Goal: Information Seeking & Learning: Check status

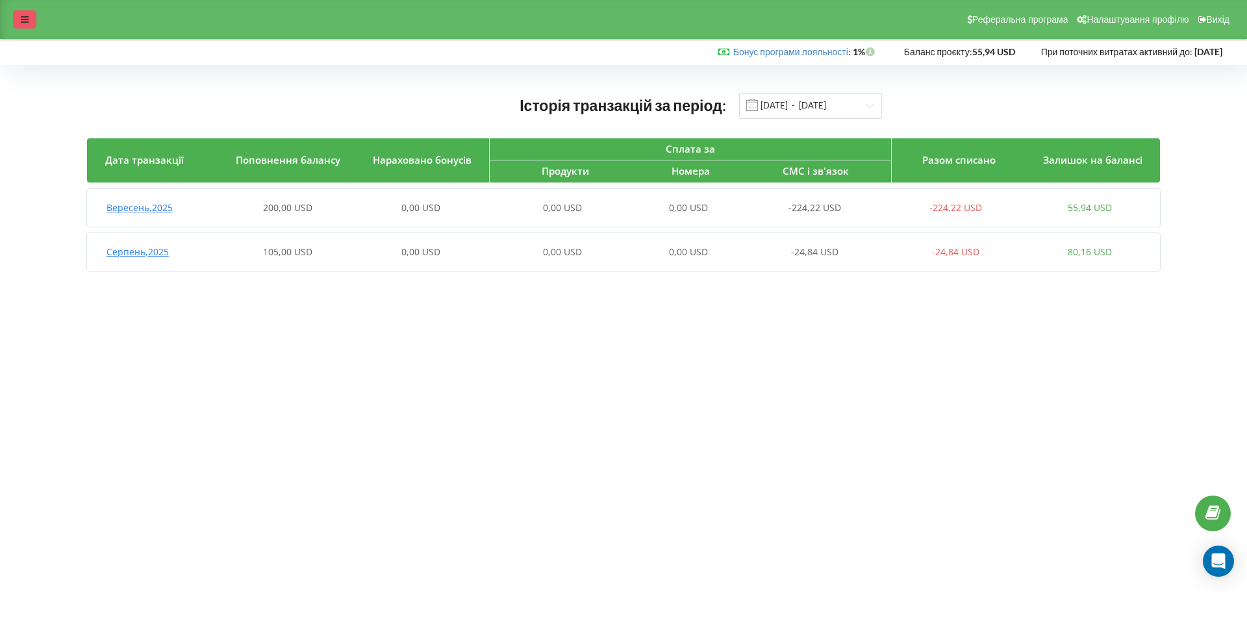
click at [24, 16] on icon at bounding box center [25, 19] width 8 height 9
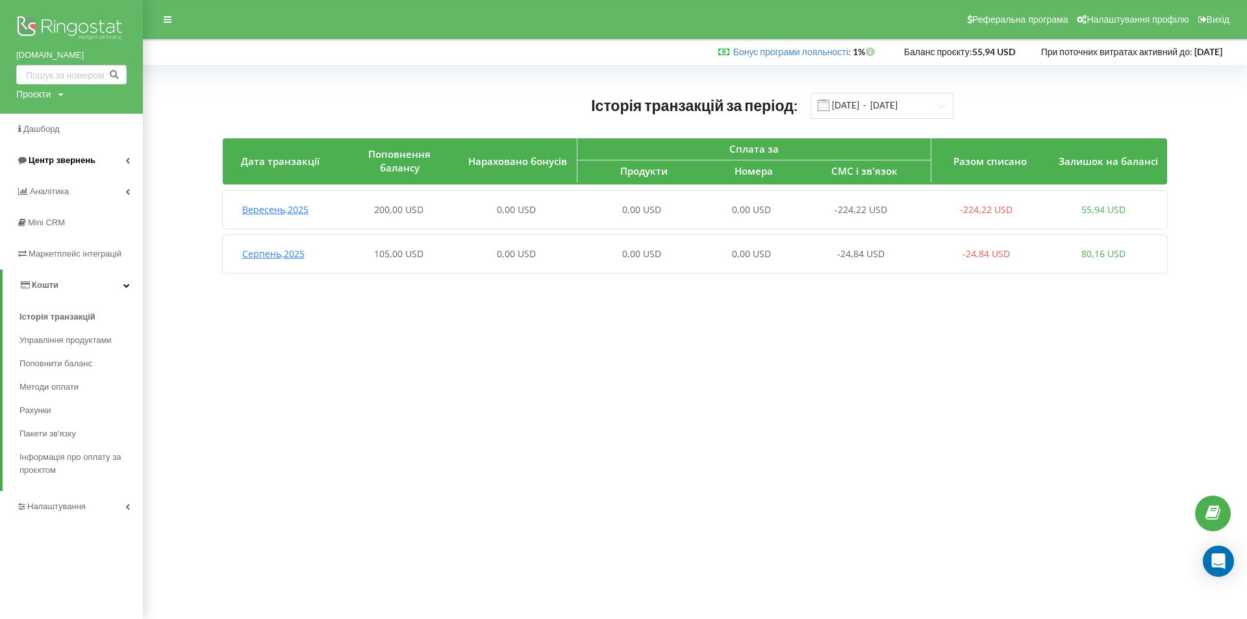
click at [40, 157] on span "Центр звернень" at bounding box center [62, 160] width 67 height 10
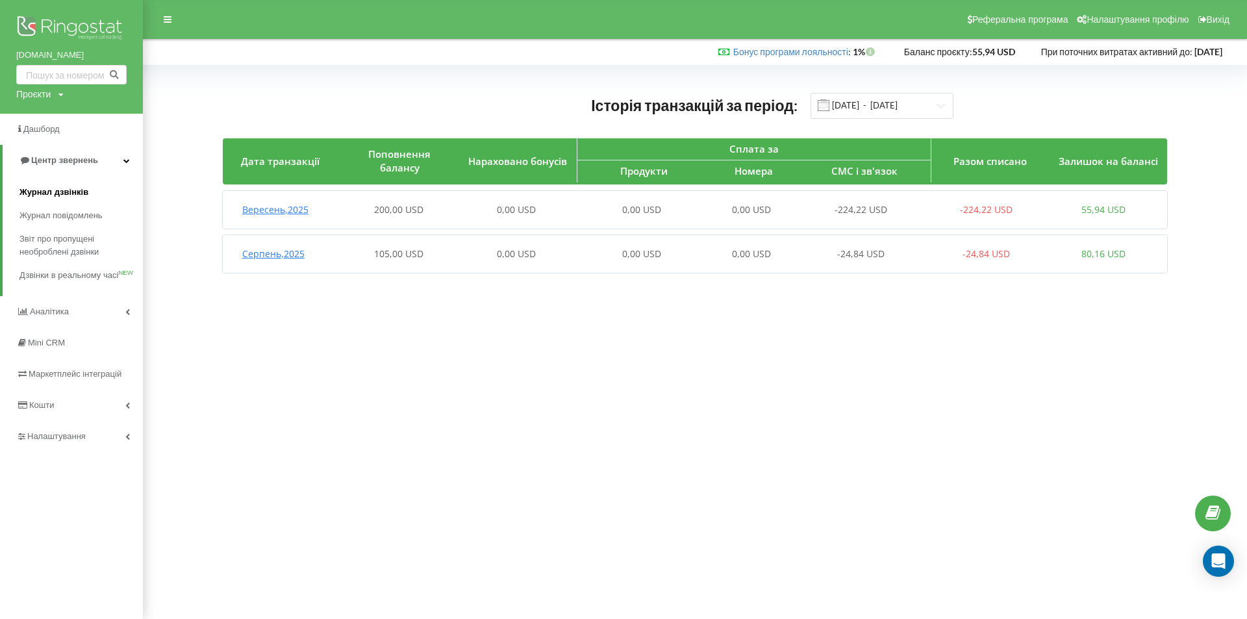
click at [51, 188] on span "Журнал дзвінків" at bounding box center [53, 192] width 69 height 13
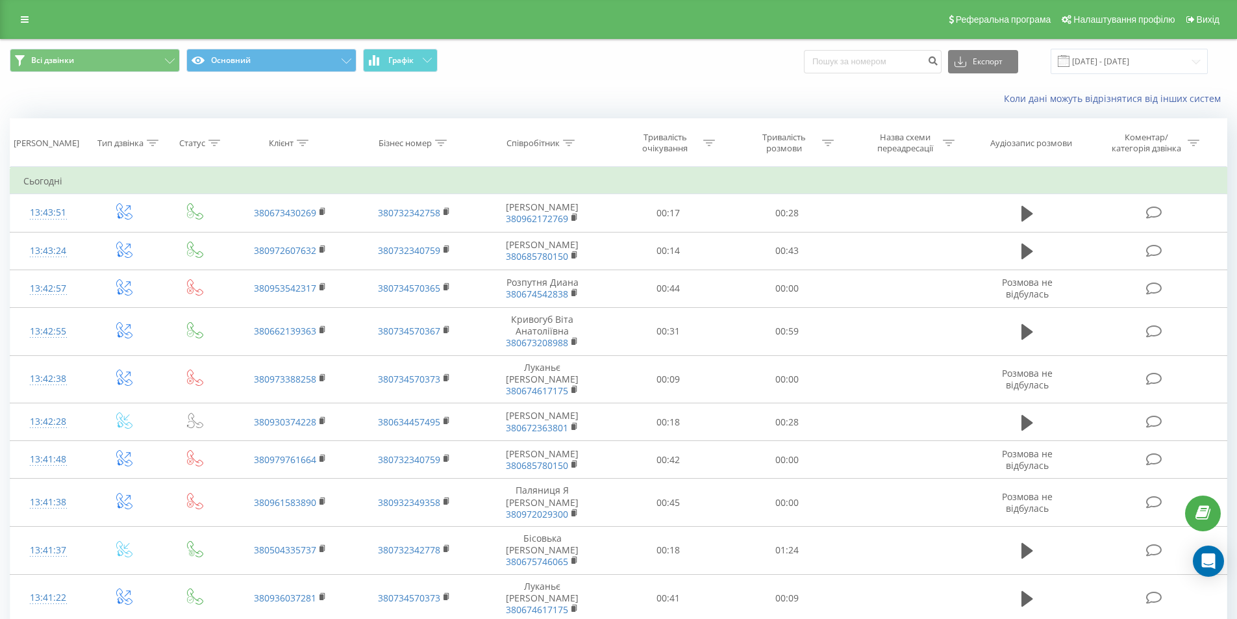
scroll to position [739, 0]
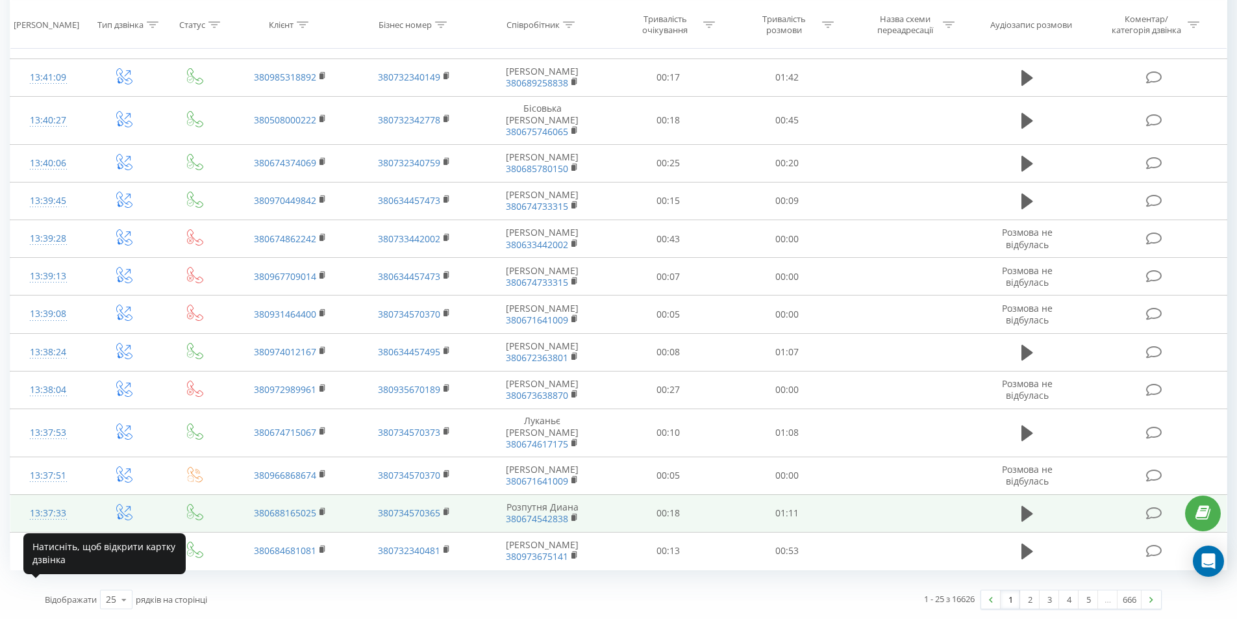
click at [48, 507] on div "13:37:33" at bounding box center [48, 513] width 50 height 25
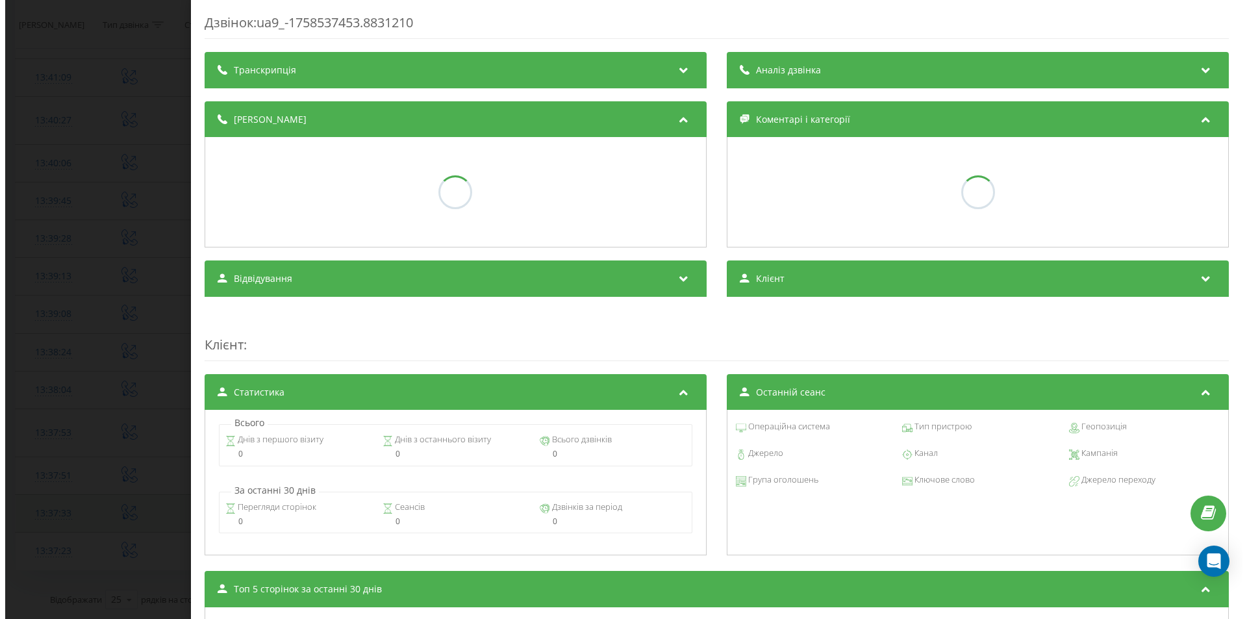
scroll to position [729, 0]
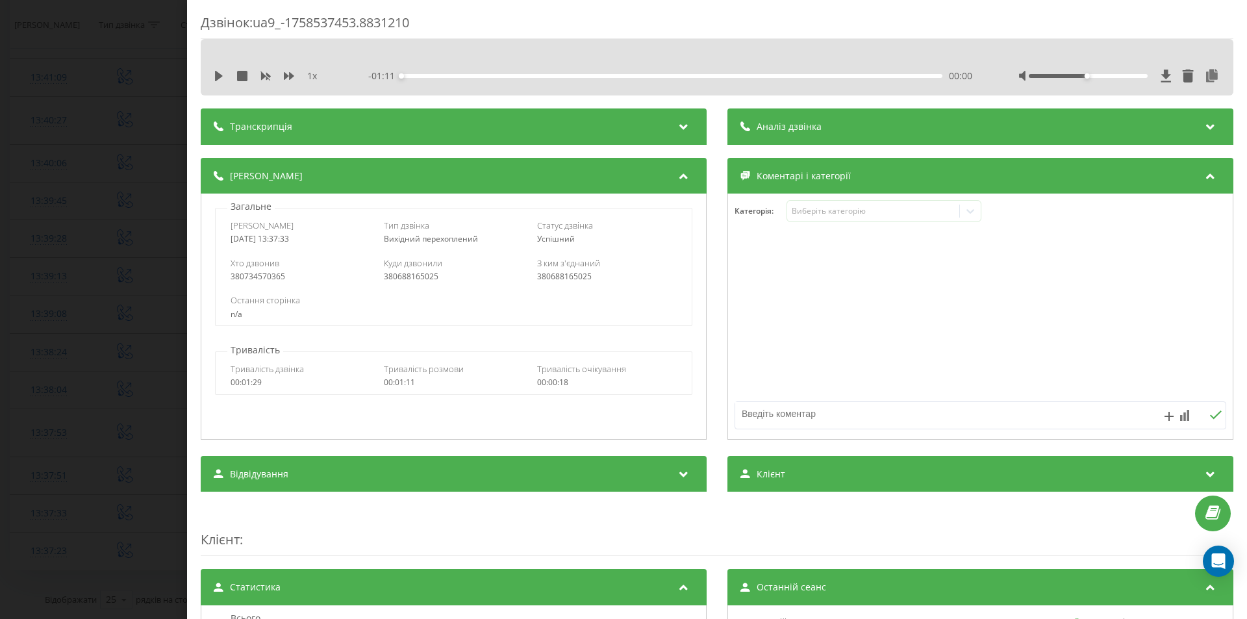
click at [681, 129] on icon at bounding box center [684, 124] width 16 height 13
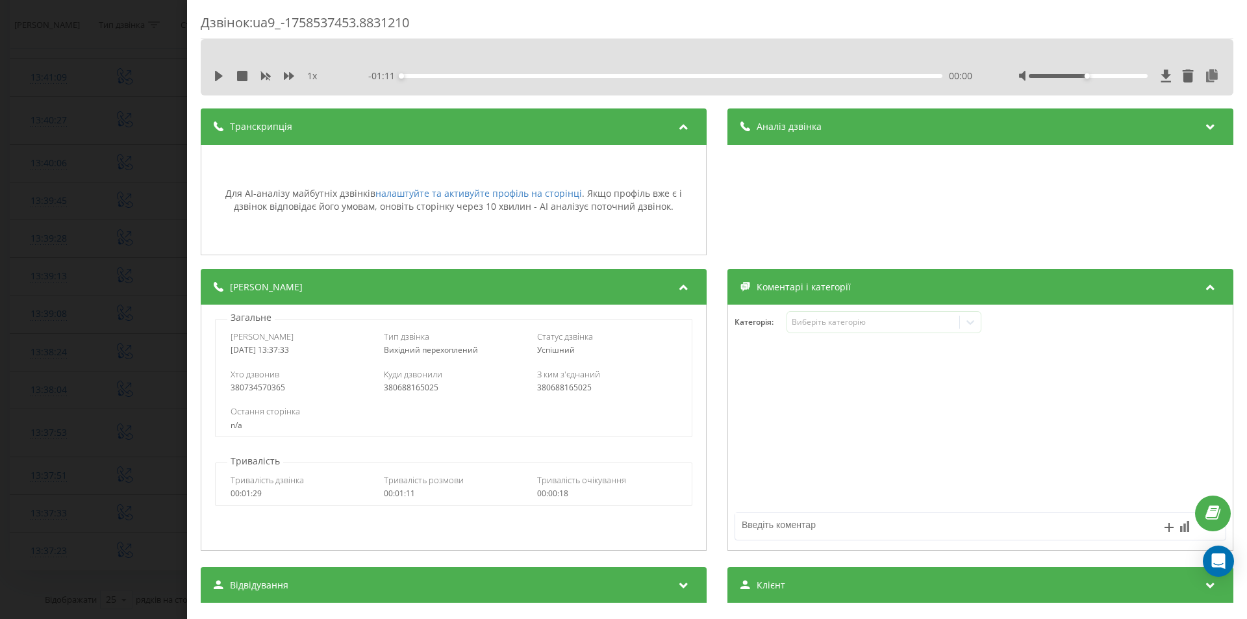
click at [109, 75] on div "Дзвінок : ua9_-1758537453.8831210 1 x - 01:11 00:00 00:00 Транскрипція Для AI-а…" at bounding box center [623, 309] width 1247 height 619
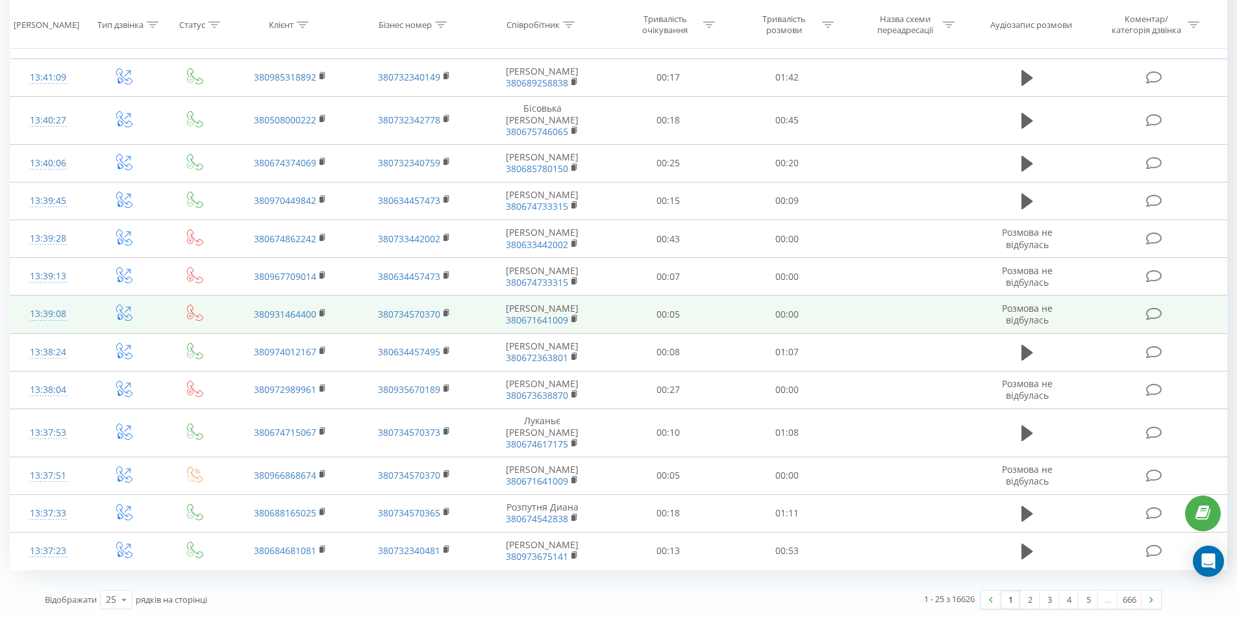
scroll to position [24, 0]
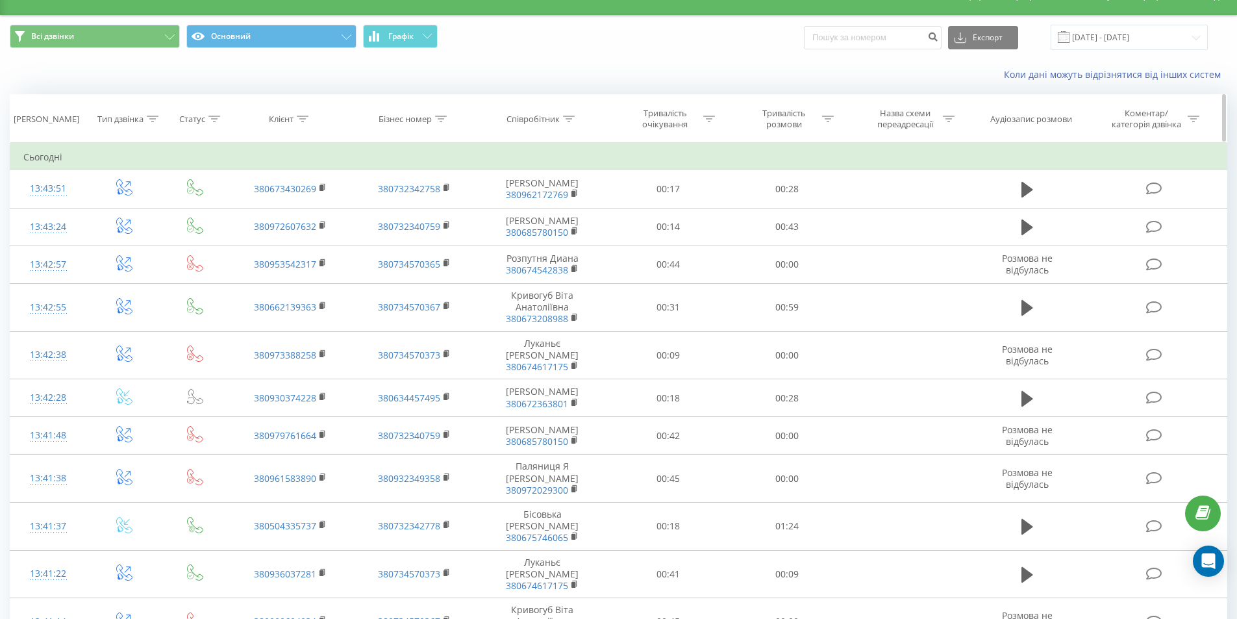
click at [75, 114] on div "[PERSON_NAME]" at bounding box center [48, 119] width 76 height 11
click at [1105, 37] on input "[DATE] - [DATE]" at bounding box center [1129, 37] width 157 height 25
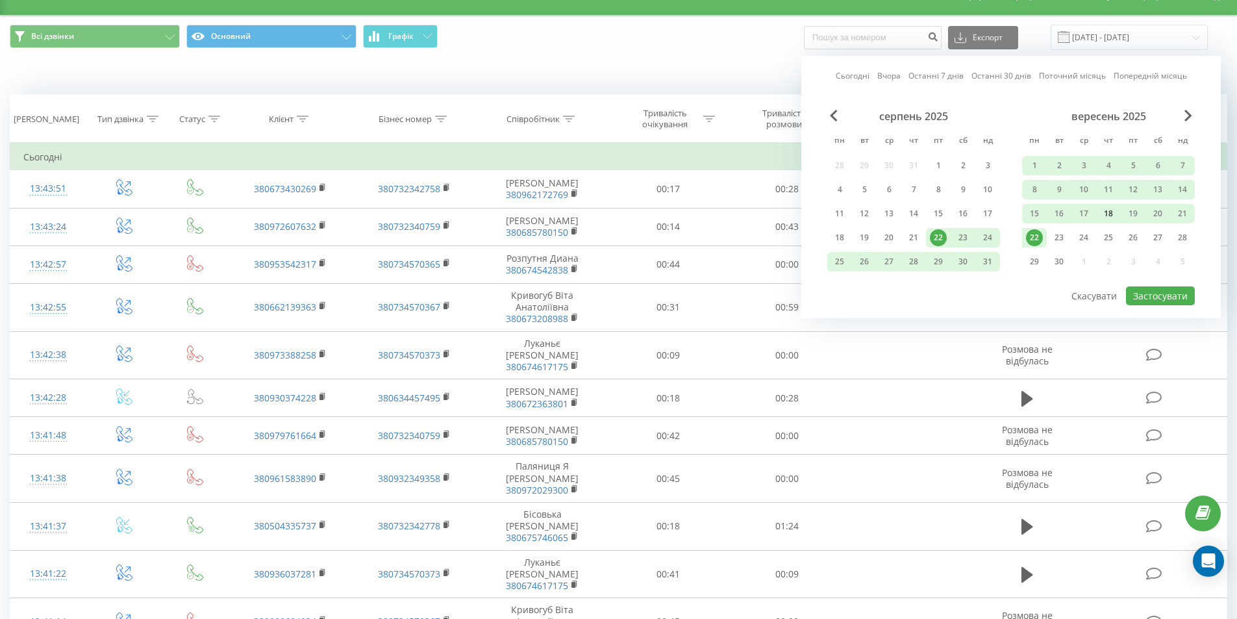
click at [1114, 211] on div "18" at bounding box center [1108, 213] width 17 height 17
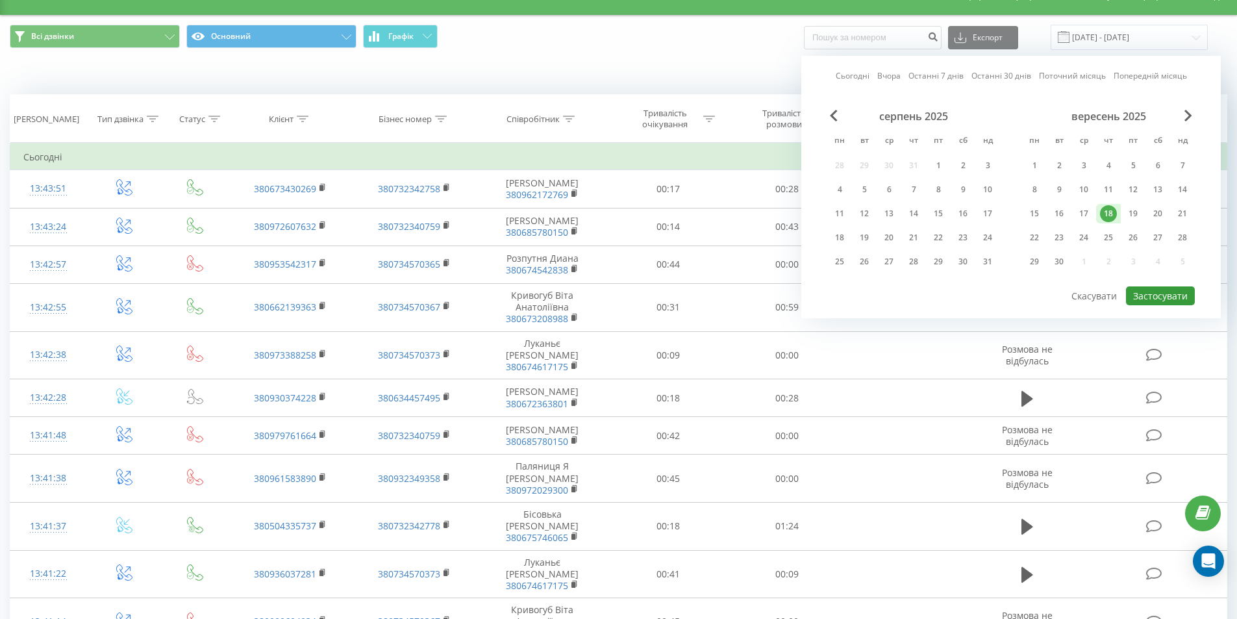
click at [1147, 297] on button "Застосувати" at bounding box center [1160, 295] width 69 height 19
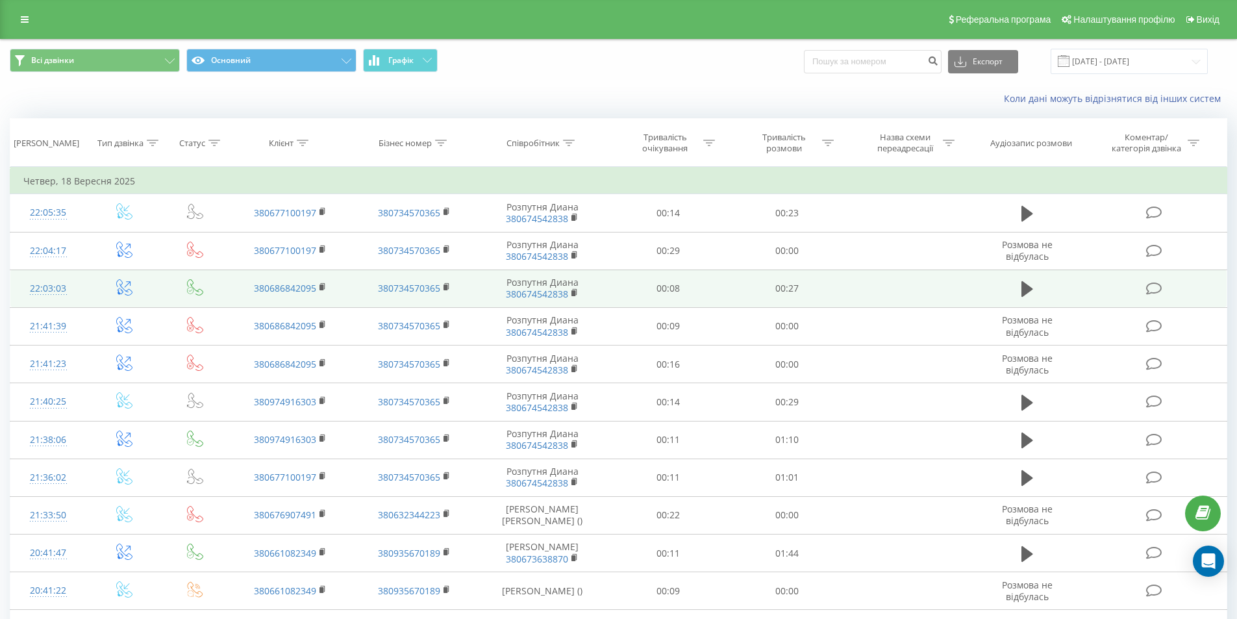
click at [45, 286] on div "22:03:03" at bounding box center [48, 288] width 50 height 25
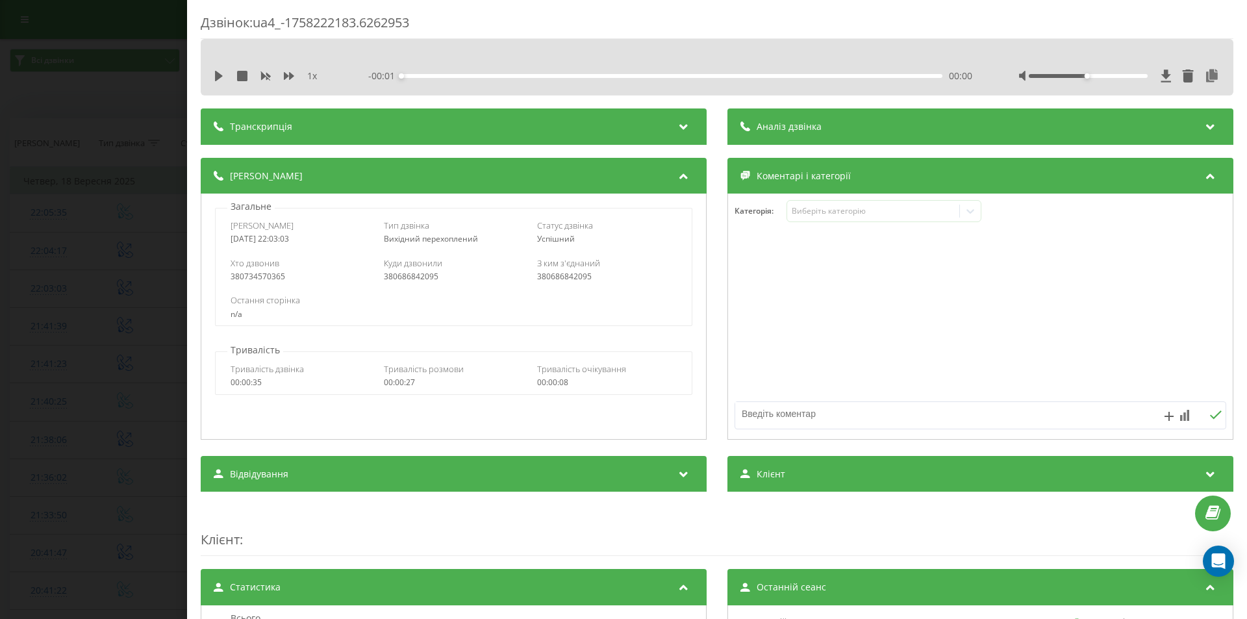
click at [682, 123] on icon at bounding box center [684, 124] width 16 height 13
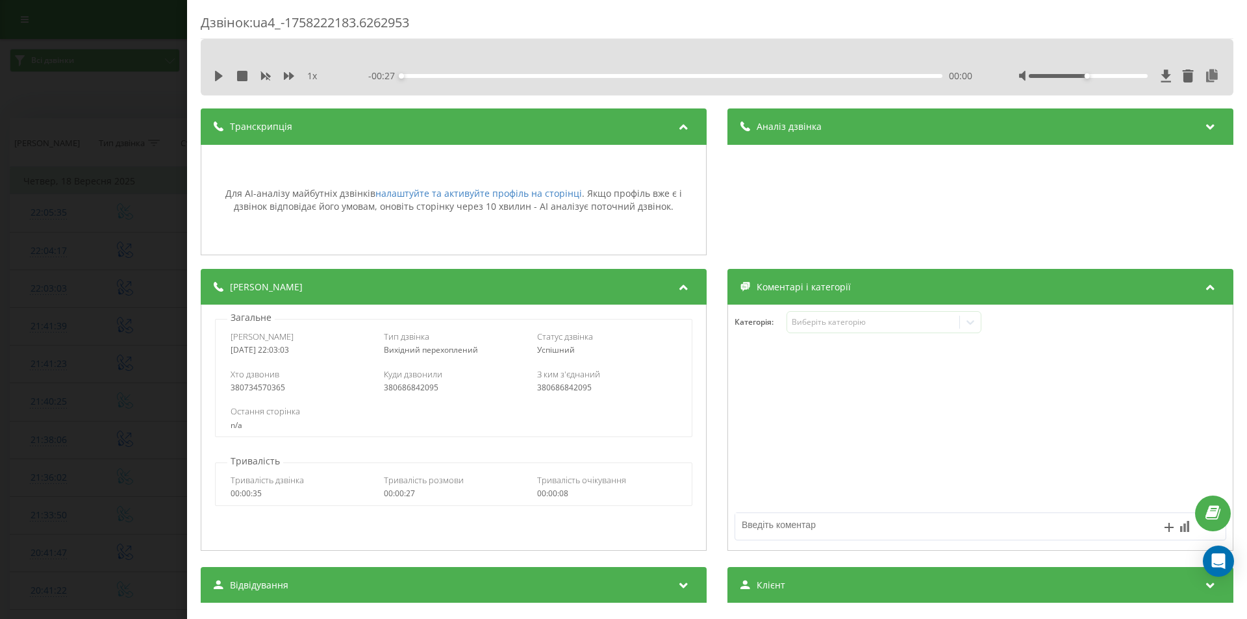
click at [44, 86] on div "Дзвінок : ua4_-1758222183.6262953 1 x - 00:27 00:00 00:00 Транскрипція Для AI-а…" at bounding box center [623, 309] width 1247 height 619
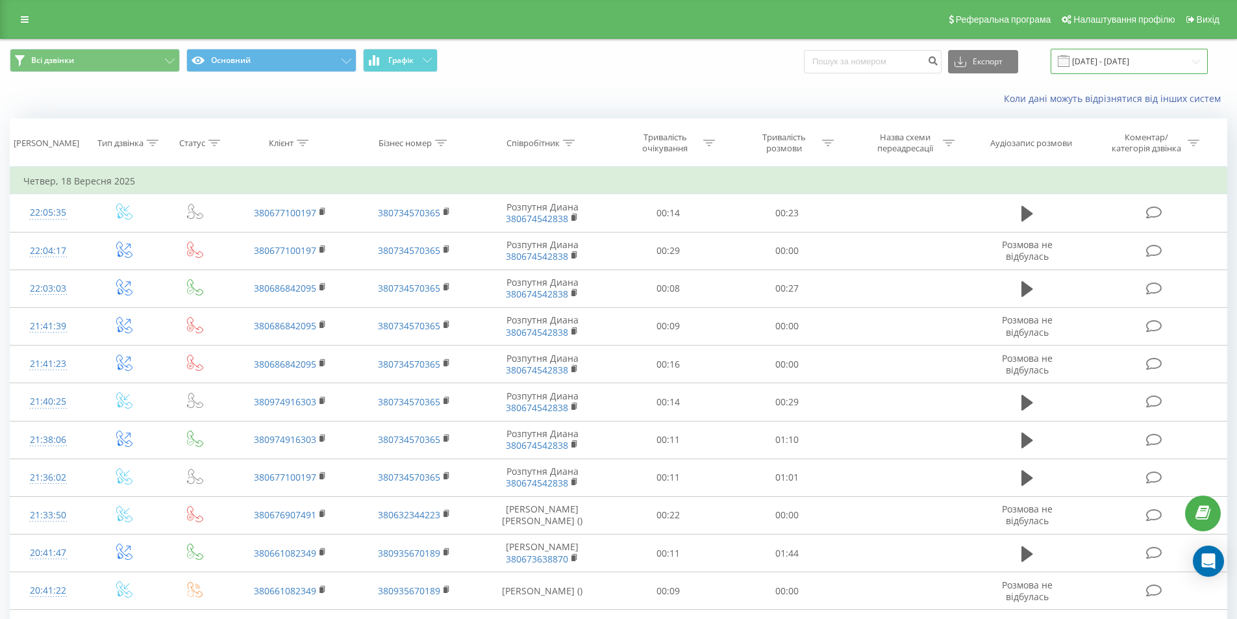
click at [1137, 69] on input "[DATE] - [DATE]" at bounding box center [1129, 61] width 157 height 25
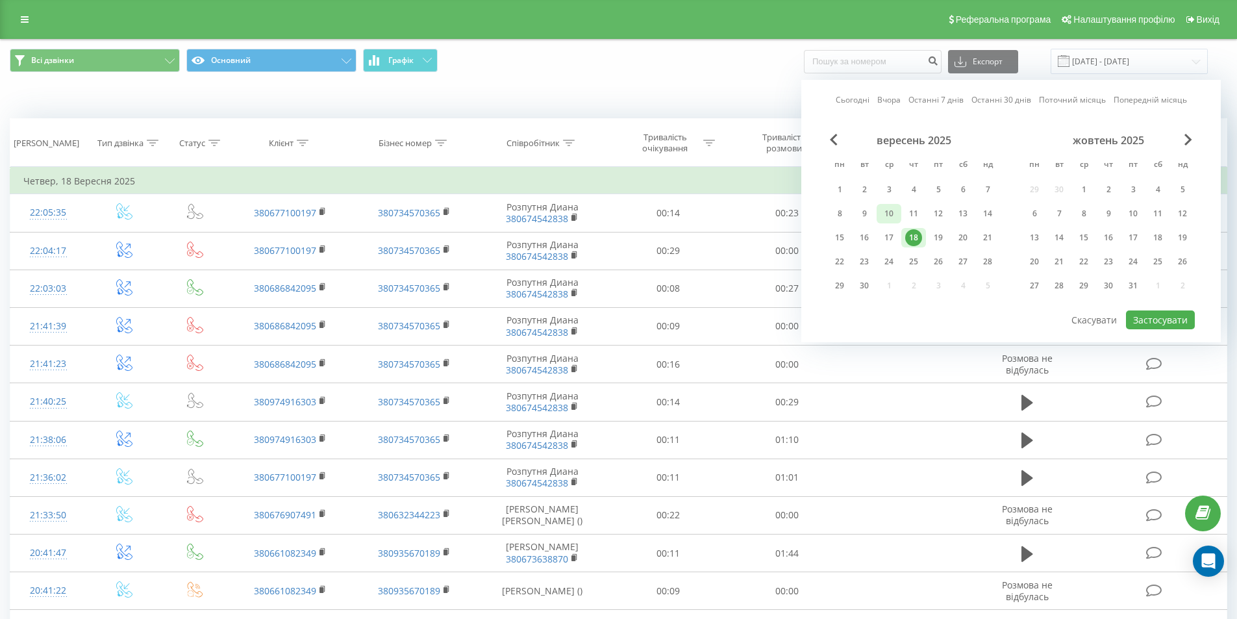
click at [891, 216] on div "10" at bounding box center [889, 213] width 17 height 17
click at [1160, 318] on button "Застосувати" at bounding box center [1160, 319] width 69 height 19
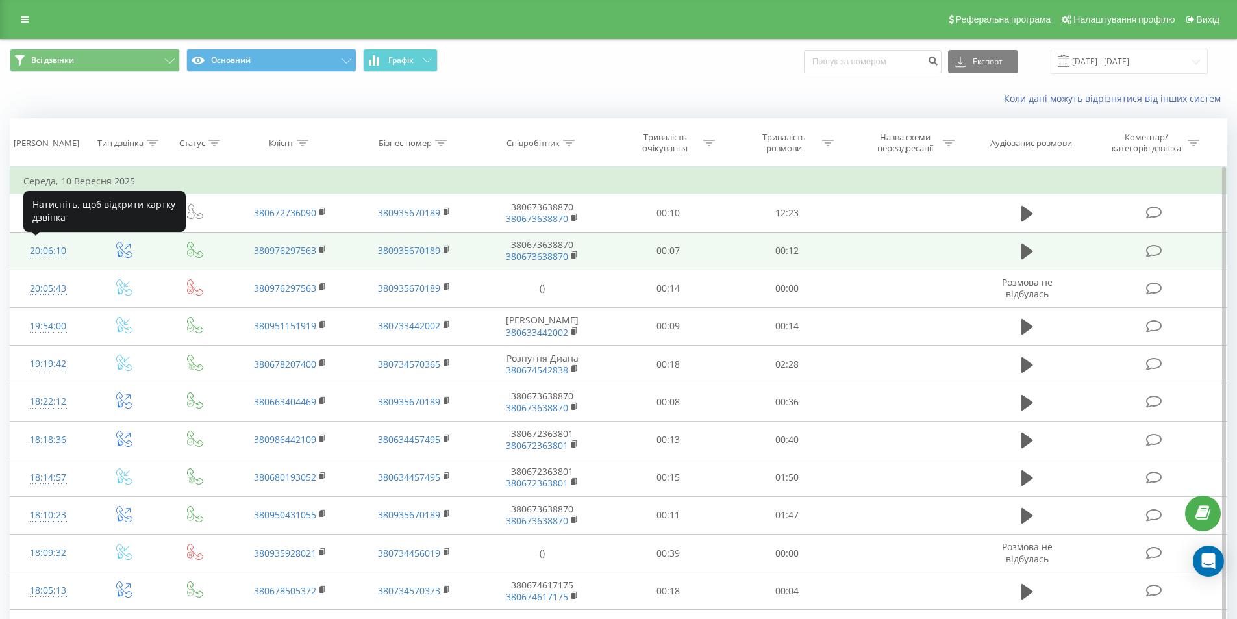
click at [48, 251] on div "20:06:10" at bounding box center [48, 250] width 50 height 25
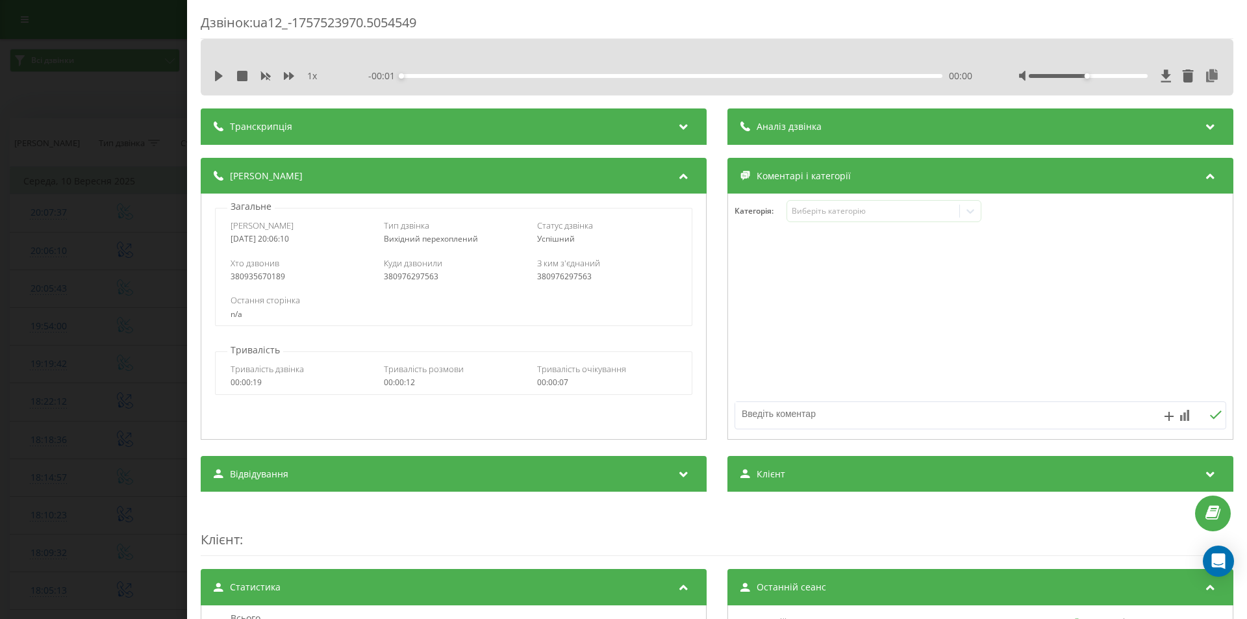
click at [685, 118] on div "Транскрипція" at bounding box center [454, 126] width 506 height 36
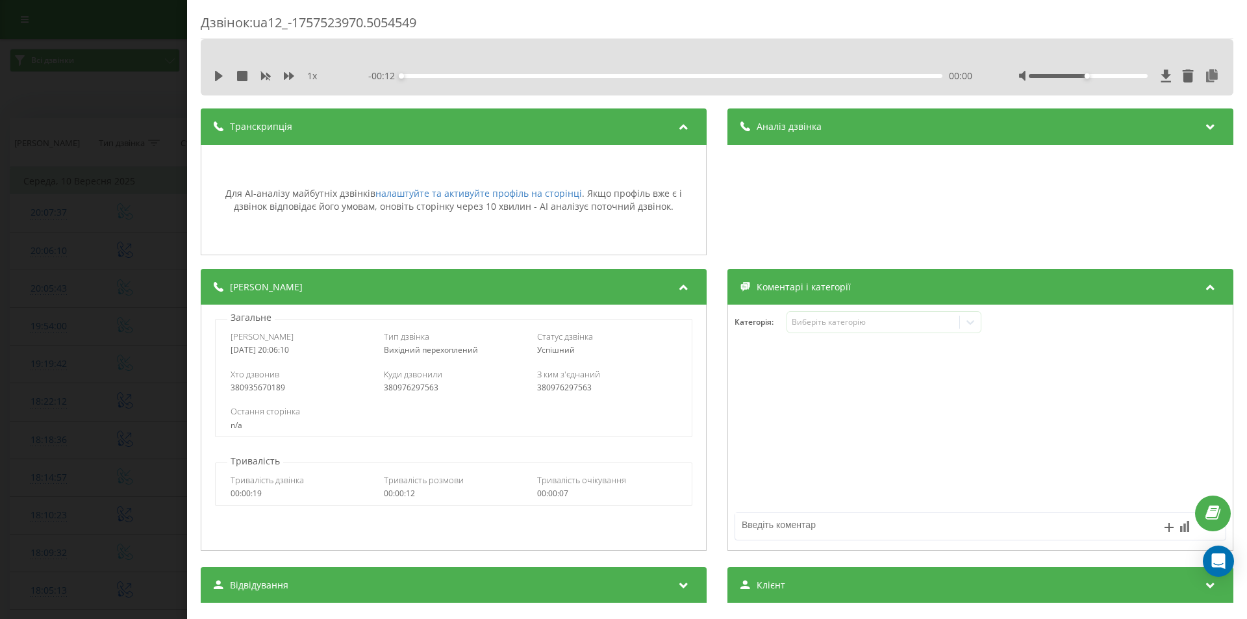
click at [23, 167] on div "Дзвінок : ua12_-1757523970.5054549 1 x - 00:12 00:00 00:00 Транскрипція Для AI-…" at bounding box center [623, 309] width 1247 height 619
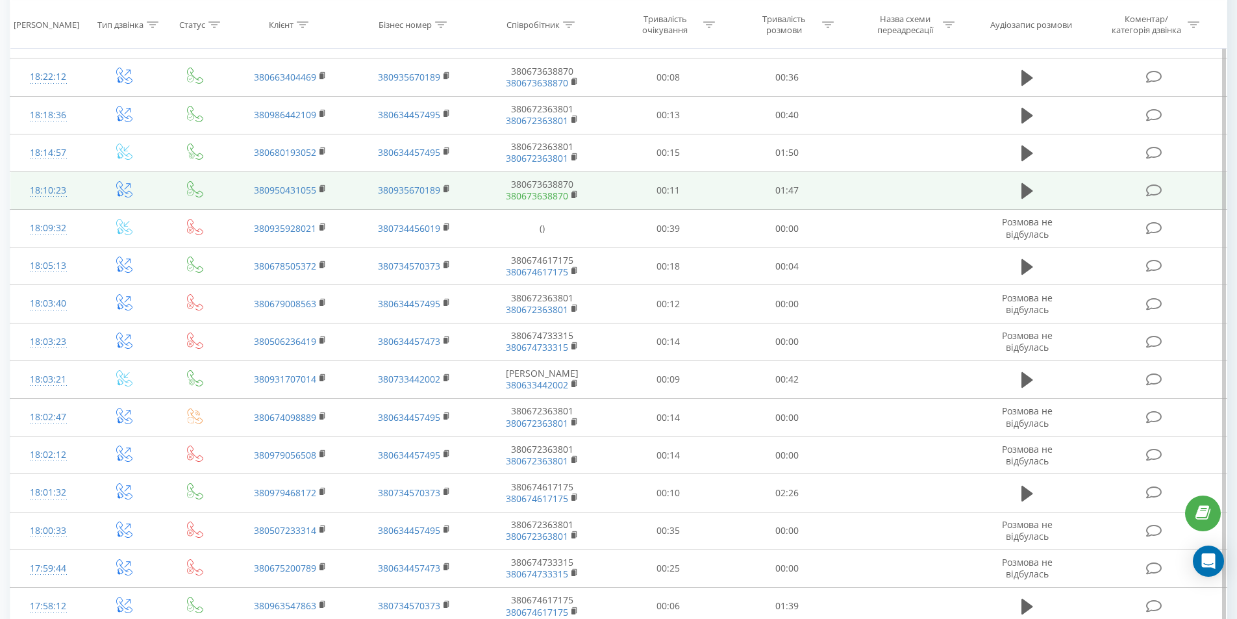
scroll to position [390, 0]
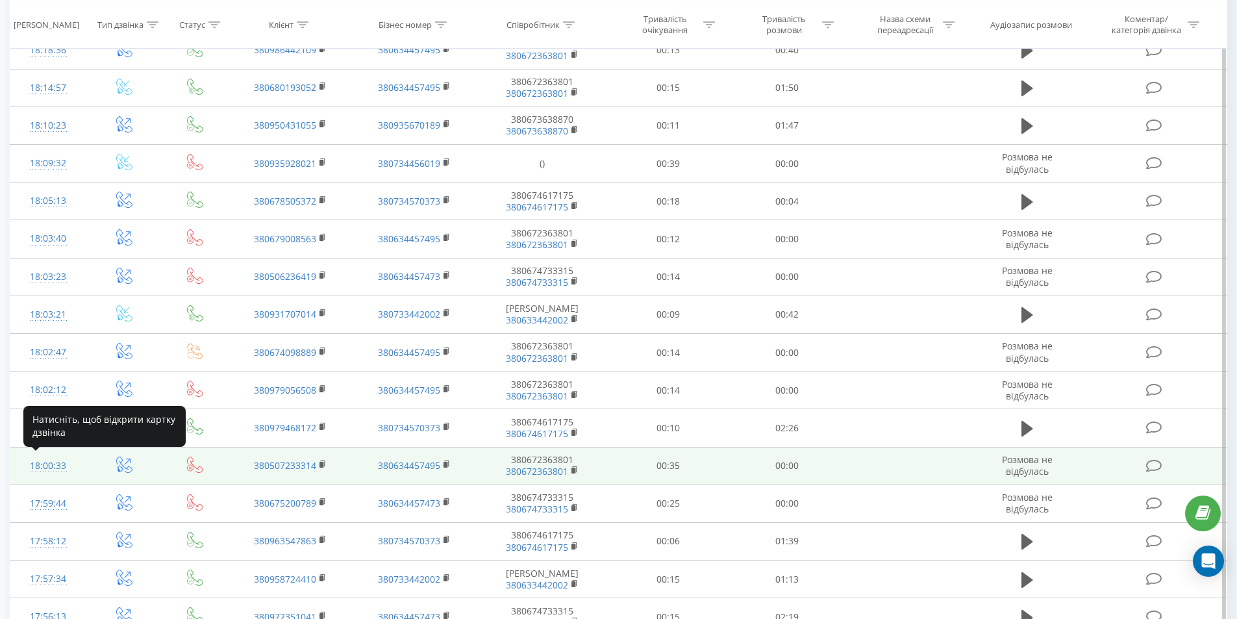
click at [45, 468] on div "18:00:33" at bounding box center [48, 465] width 50 height 25
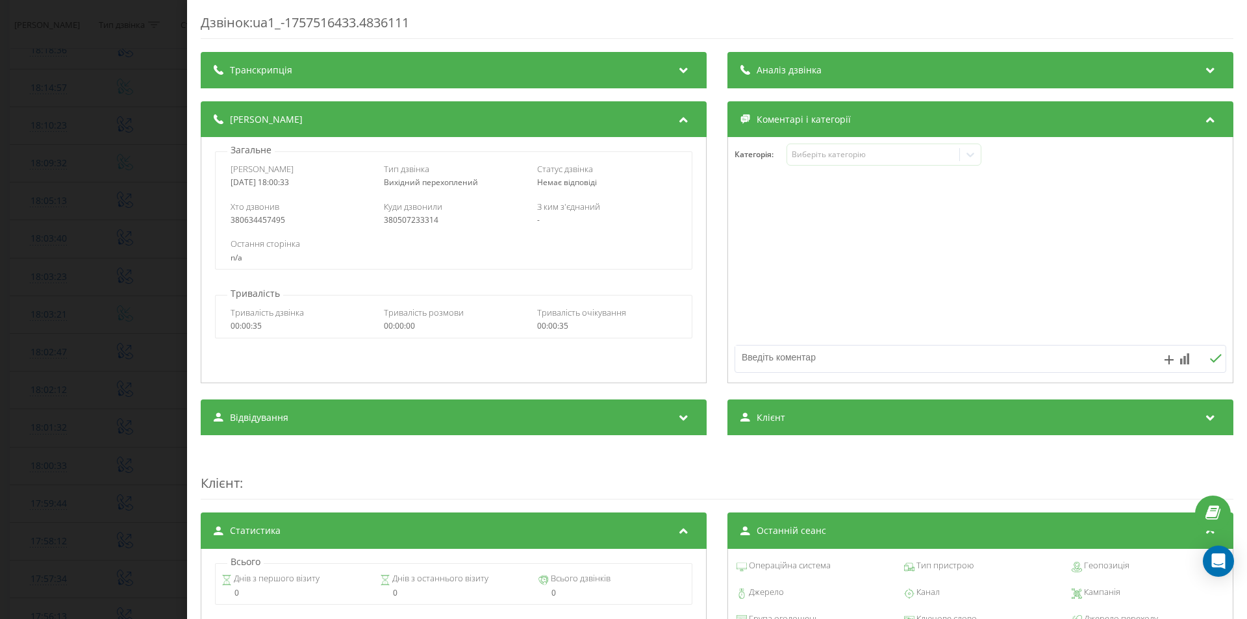
click at [361, 71] on div "Транскрипція" at bounding box center [454, 70] width 506 height 36
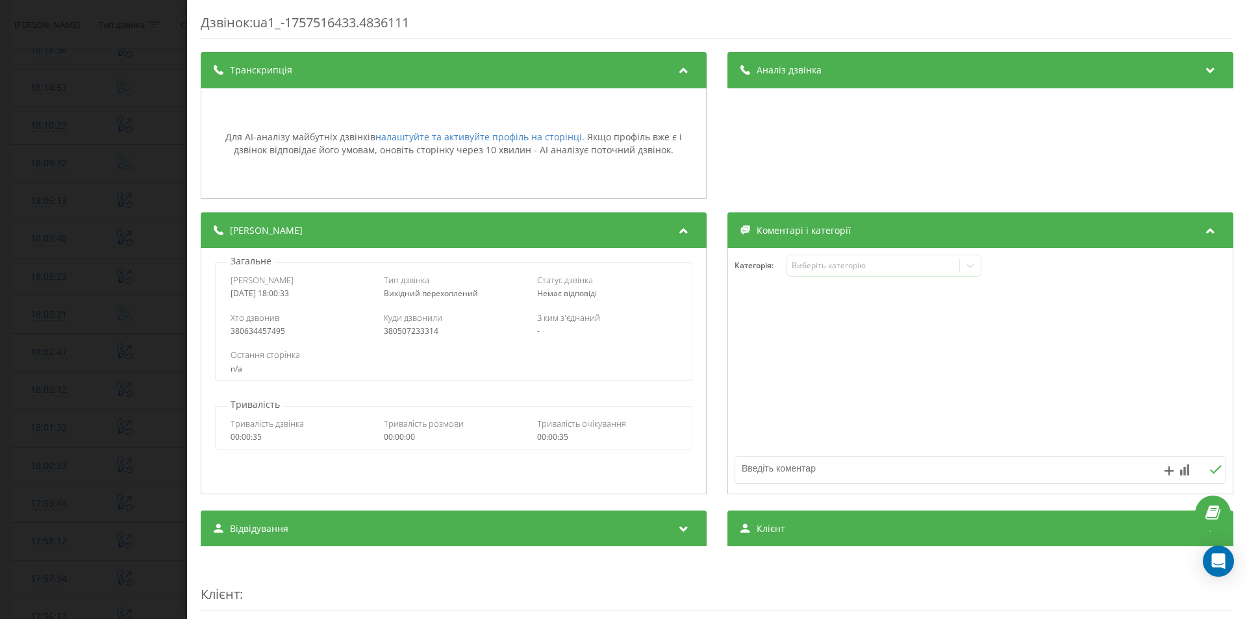
click at [40, 92] on div "Дзвінок : ua1_-1757516433.4836111 Транскрипція Для AI-аналізу майбутніх дзвінкі…" at bounding box center [623, 309] width 1247 height 619
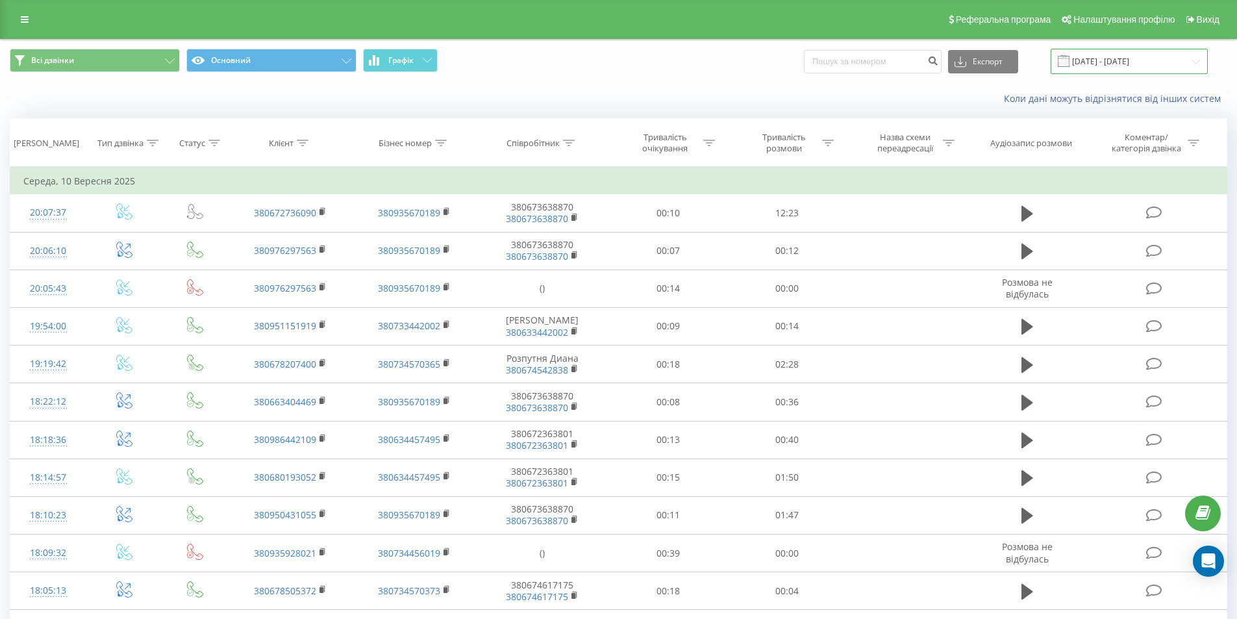
click at [1111, 60] on input "[DATE] - [DATE]" at bounding box center [1129, 61] width 157 height 25
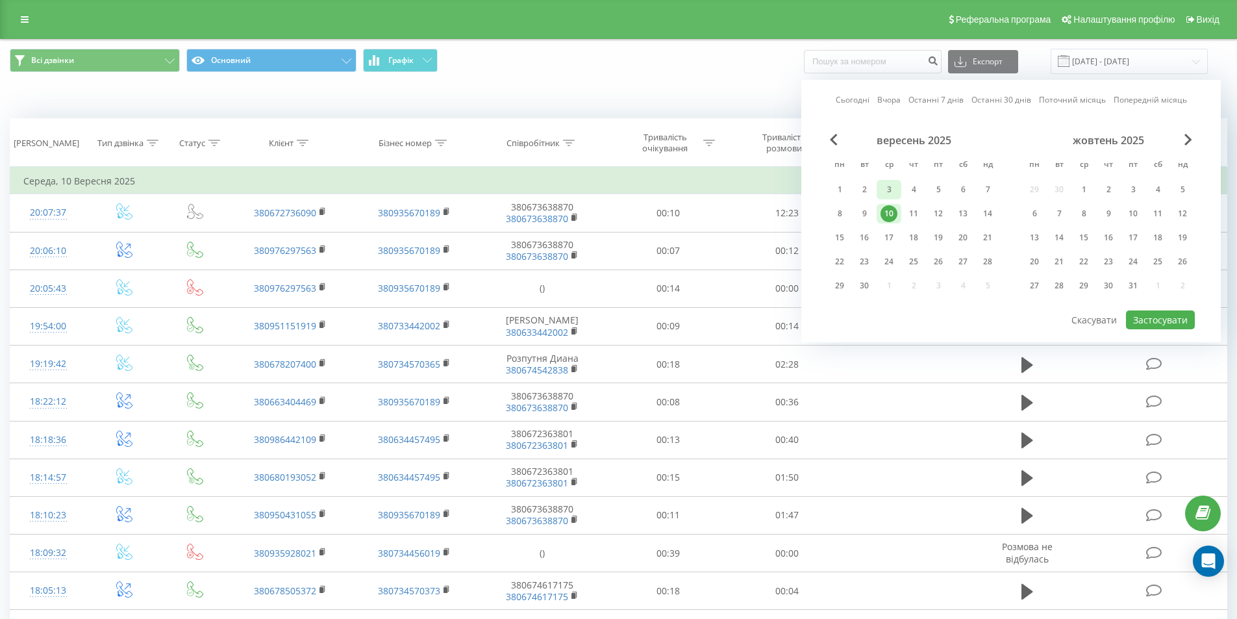
click at [891, 191] on div "3" at bounding box center [889, 189] width 17 height 17
click at [1139, 318] on button "Застосувати" at bounding box center [1160, 319] width 69 height 19
type input "[DATE] - [DATE]"
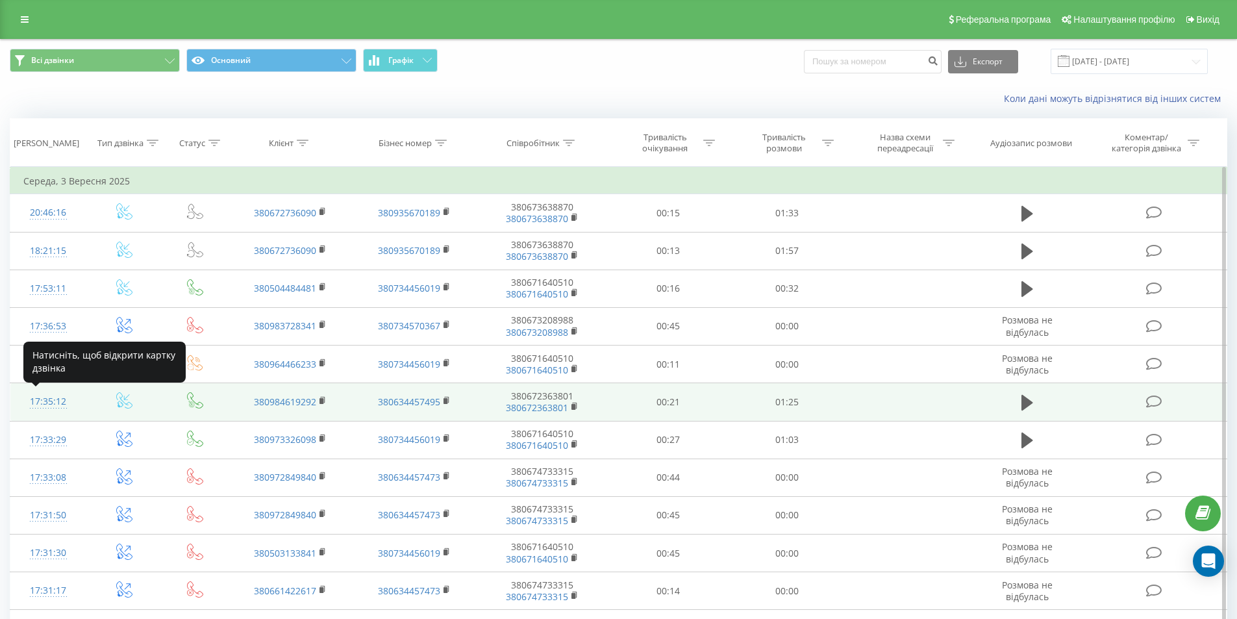
click at [41, 402] on div "17:35:12" at bounding box center [48, 401] width 50 height 25
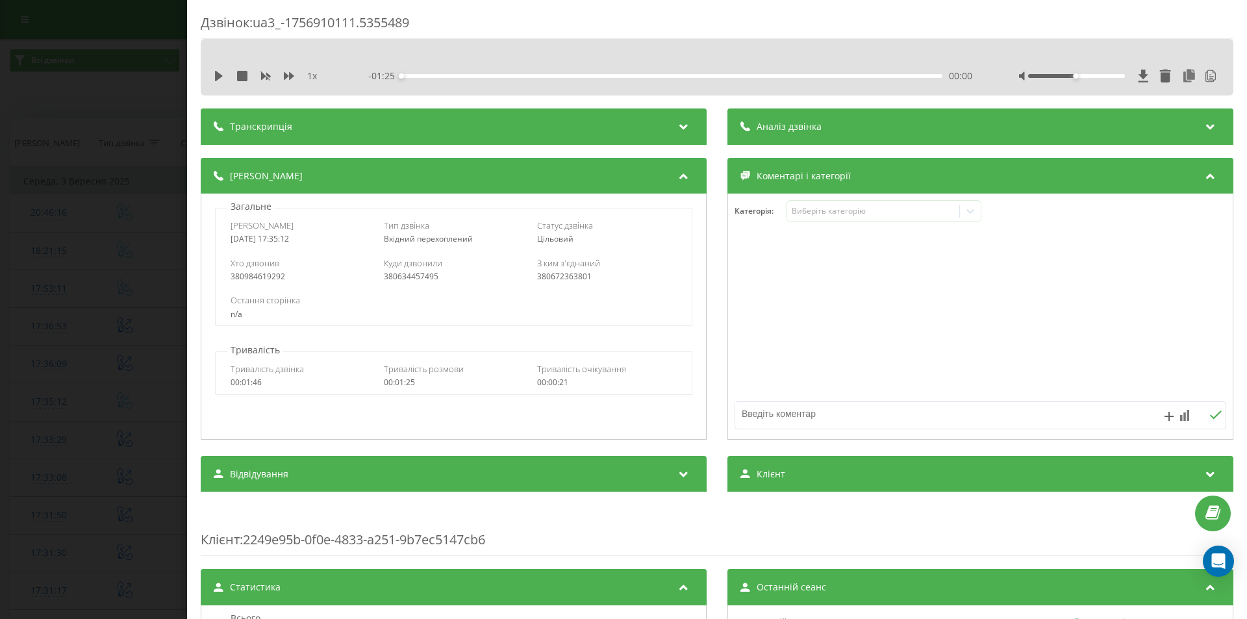
click at [670, 125] on div "Транскрипція" at bounding box center [454, 126] width 506 height 36
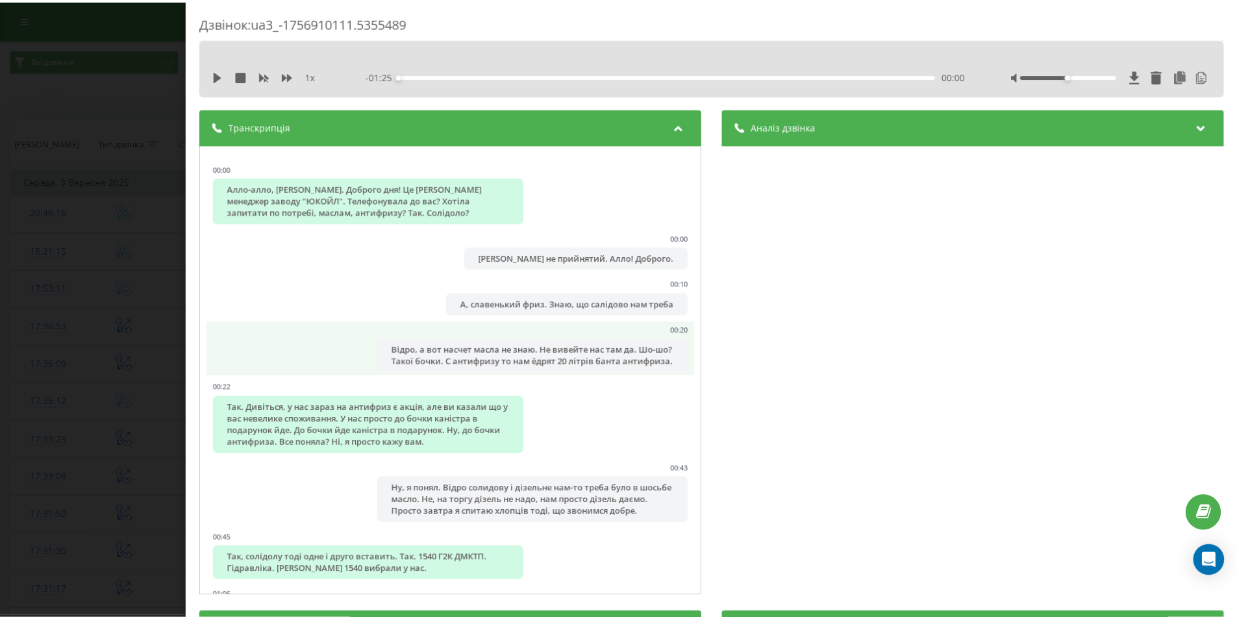
scroll to position [223, 0]
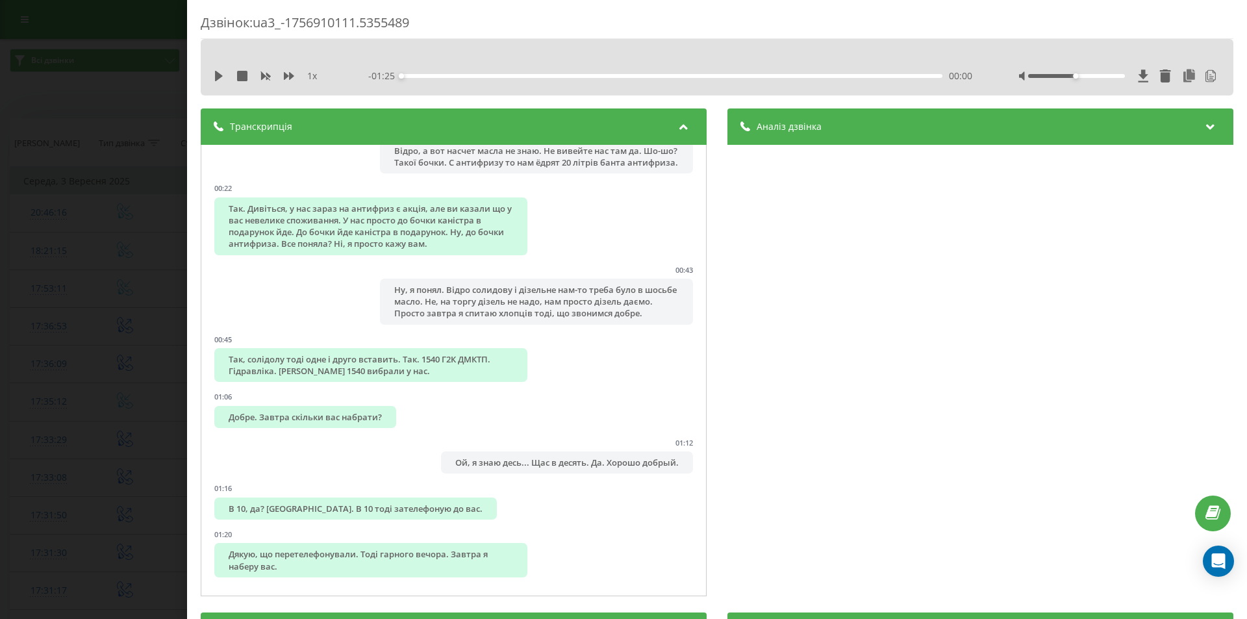
click at [107, 57] on div "Дзвінок : ua3_-1756910111.5355489 1 x - 01:25 00:00 00:00 Транскрипція 00:00 Ал…" at bounding box center [623, 309] width 1247 height 619
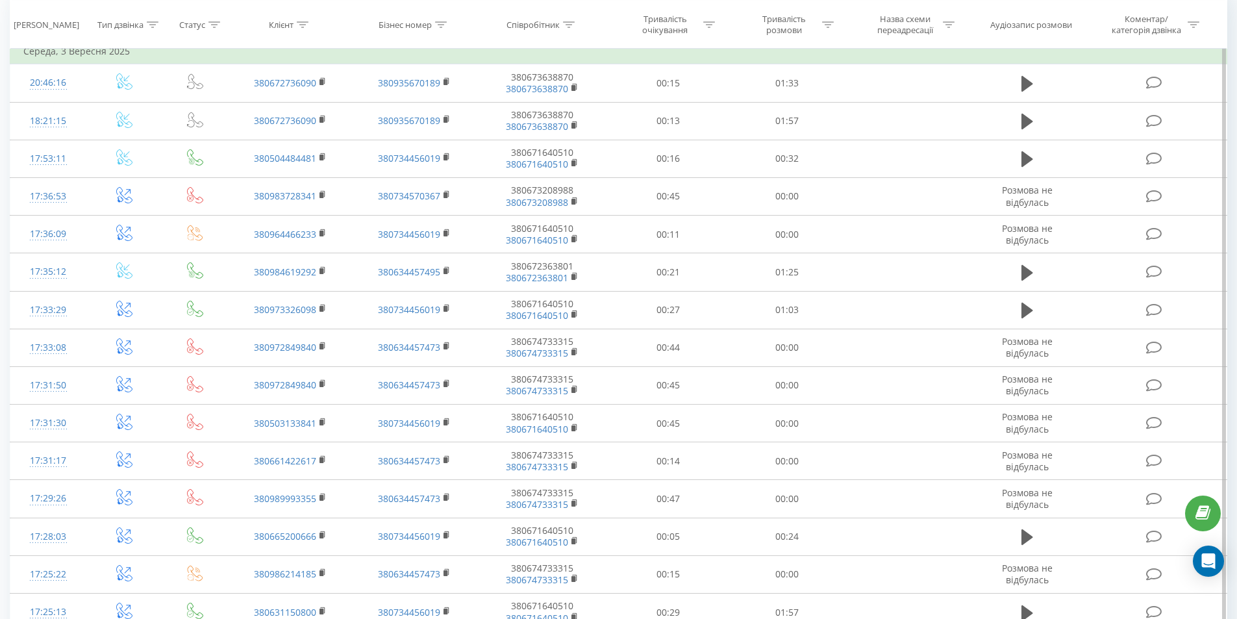
scroll to position [569, 0]
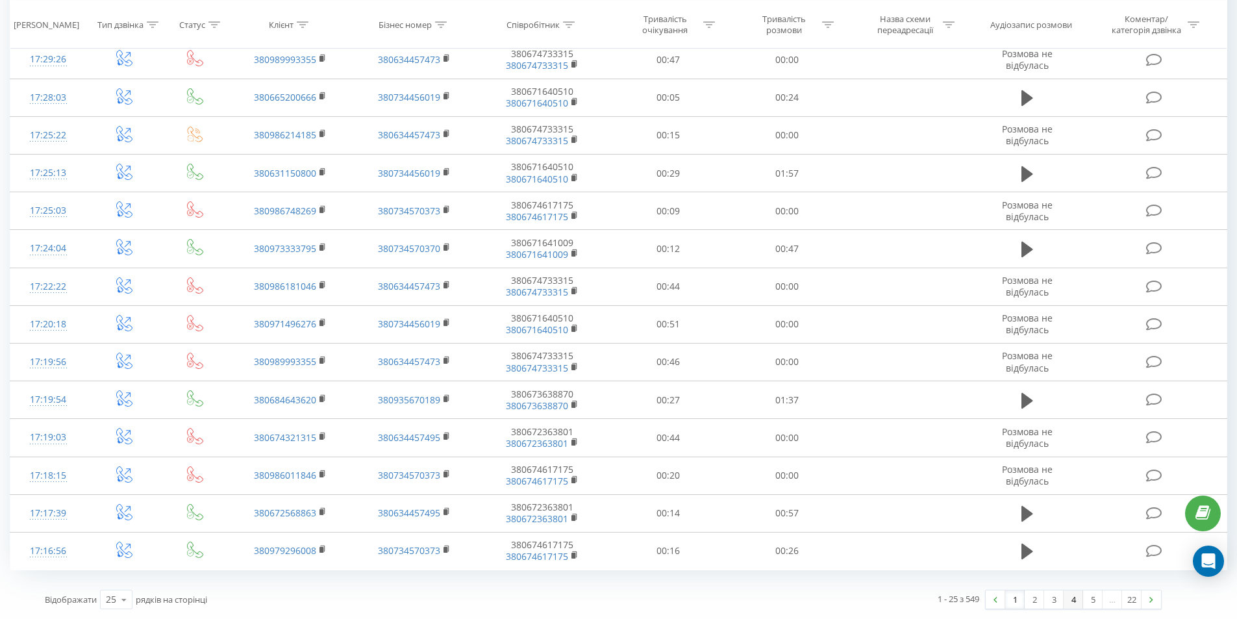
click at [1069, 600] on link "4" at bounding box center [1073, 599] width 19 height 18
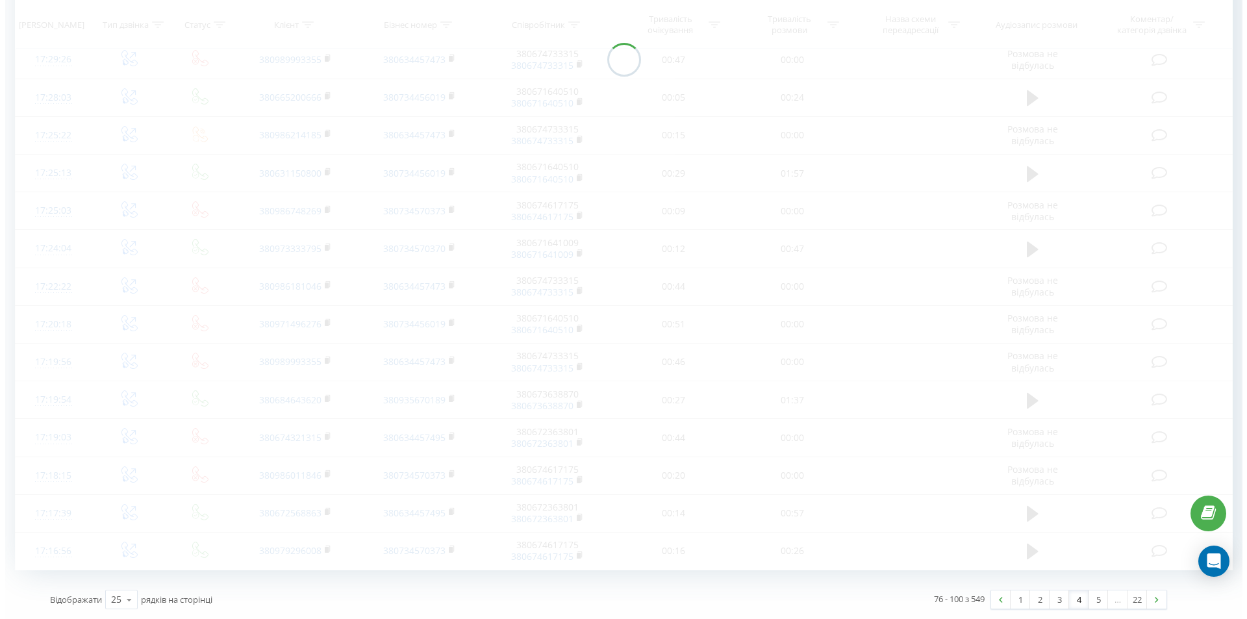
scroll to position [86, 0]
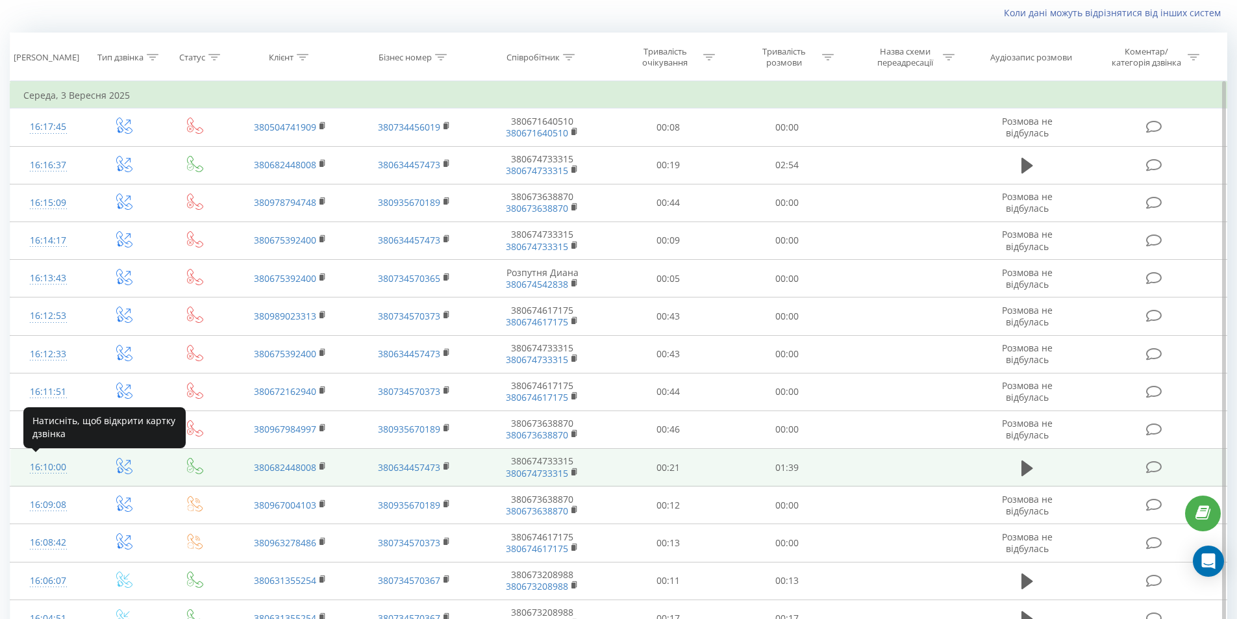
click at [56, 466] on div "16:10:00" at bounding box center [48, 467] width 50 height 25
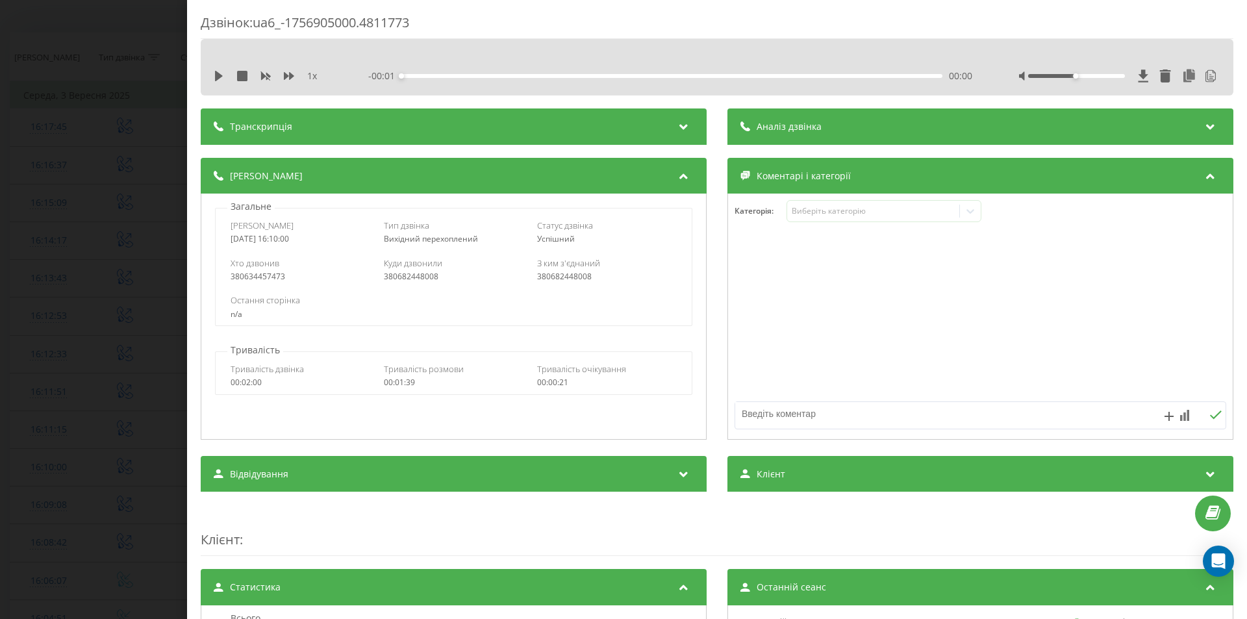
click at [676, 123] on icon at bounding box center [684, 124] width 16 height 13
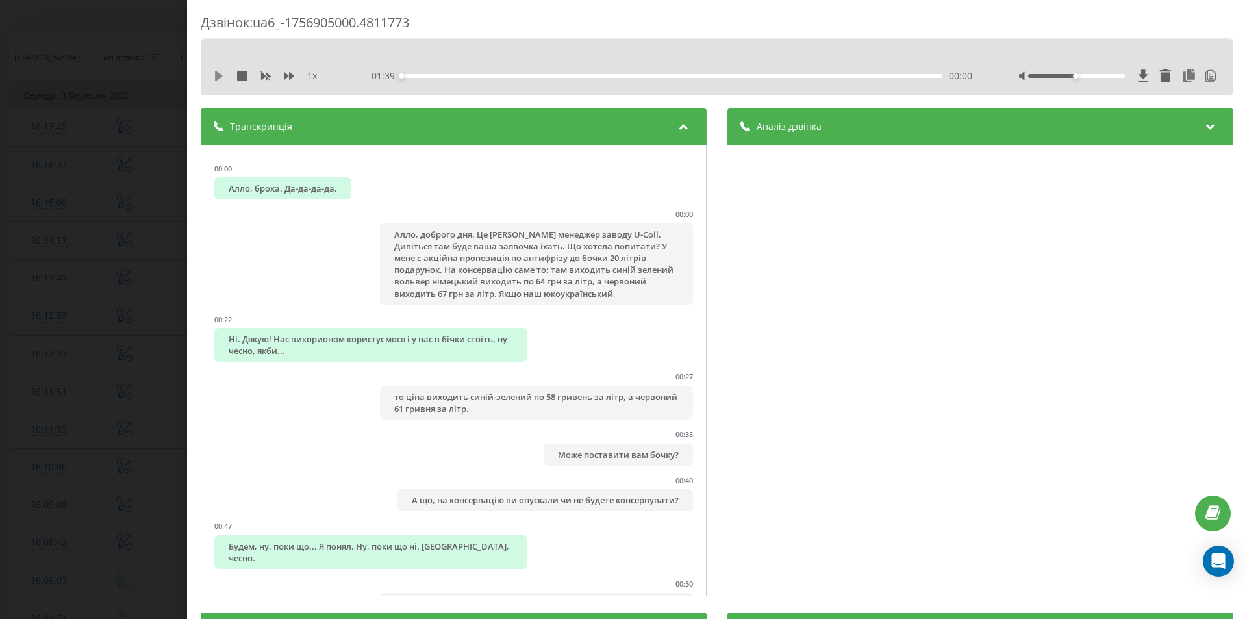
click at [217, 73] on icon at bounding box center [219, 76] width 8 height 10
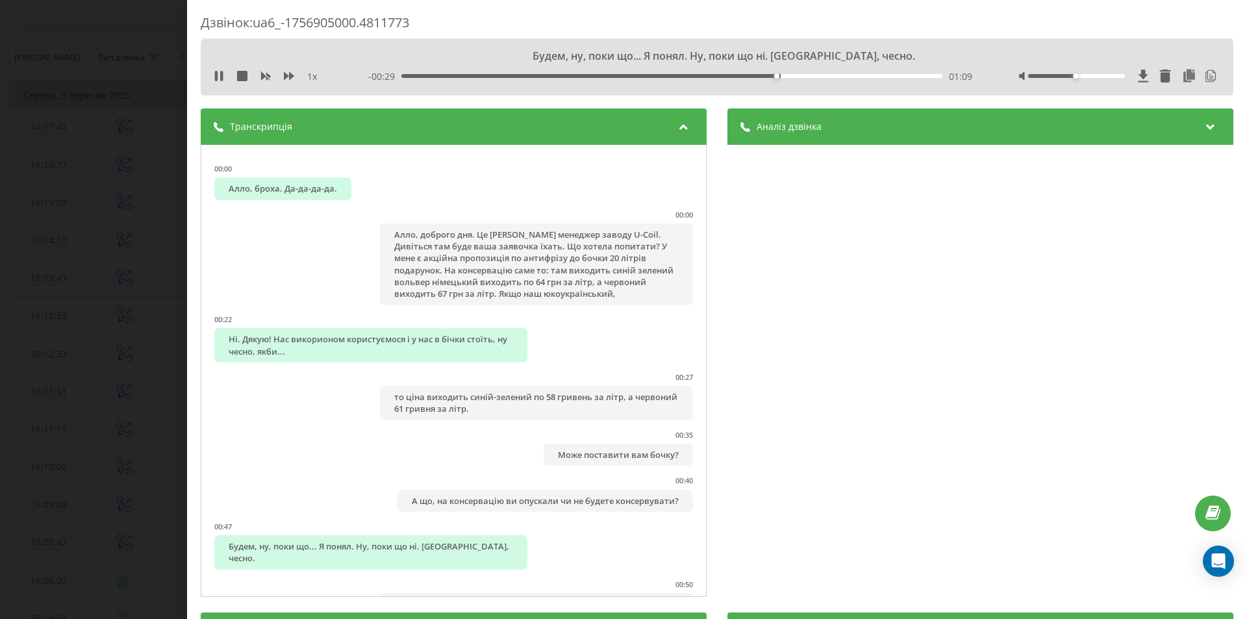
click at [170, 24] on div "Дзвінок : ua6_-1756905000.4811773 Будем, ну, поки що... Я понял. Ну, поки що ні…" at bounding box center [623, 309] width 1247 height 619
